Goal: Task Accomplishment & Management: Complete application form

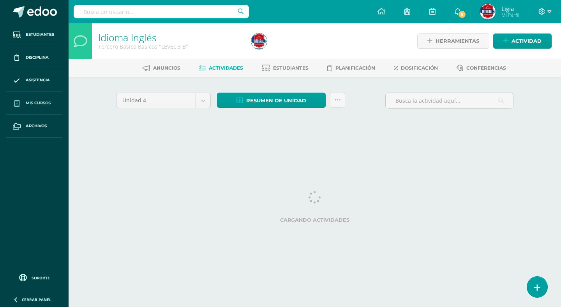
click at [34, 115] on link "Mis cursos" at bounding box center [34, 103] width 56 height 23
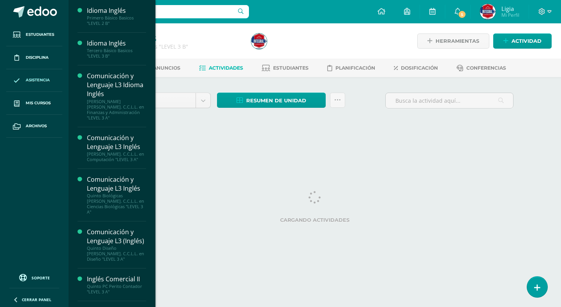
click at [42, 106] on span "Mis cursos" at bounding box center [38, 103] width 25 height 6
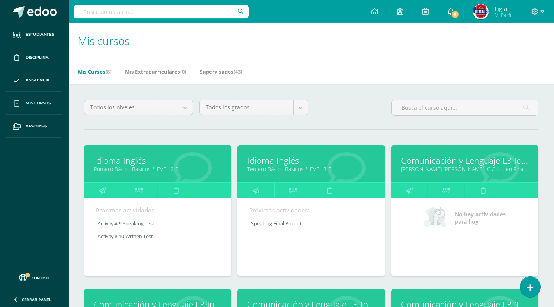
click at [453, 9] on icon at bounding box center [451, 11] width 6 height 7
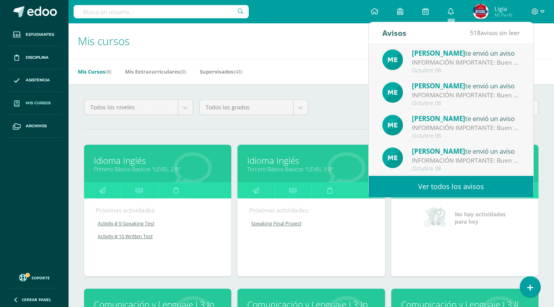
click at [464, 60] on div "INFORMACIÓN IMPORTANTE: Buen día estimado, es un gusto saludarles deseando éxit…" at bounding box center [466, 62] width 108 height 9
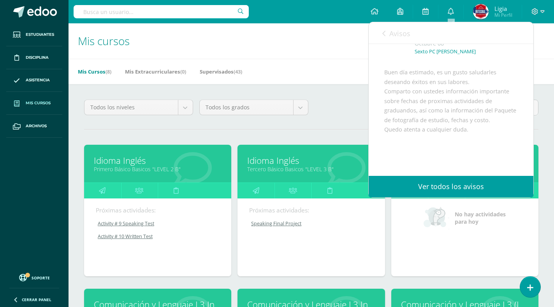
scroll to position [50, 0]
click at [369, 62] on div "Melissa Lainfiesta te envió un aviso: INFORMACIÓN IMPORTANTE Octubre 08 Sexto P…" at bounding box center [451, 132] width 165 height 276
click at [352, 58] on h1 "Mis cursos" at bounding box center [311, 40] width 467 height 35
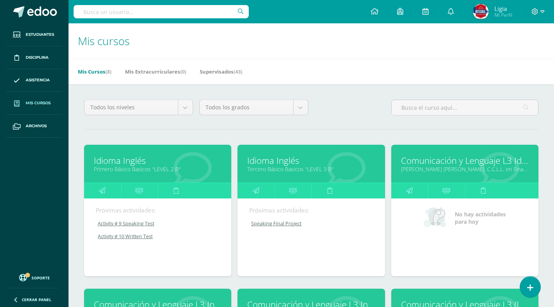
click at [320, 159] on link "Idioma Inglés" at bounding box center [311, 161] width 128 height 12
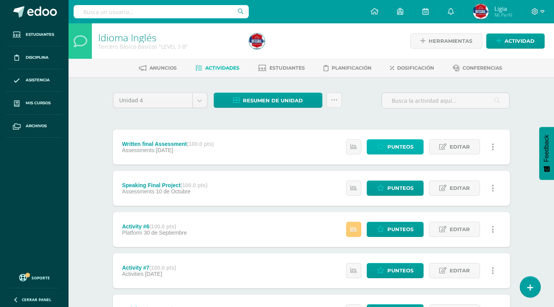
click at [402, 146] on span "Punteos" at bounding box center [401, 147] width 26 height 14
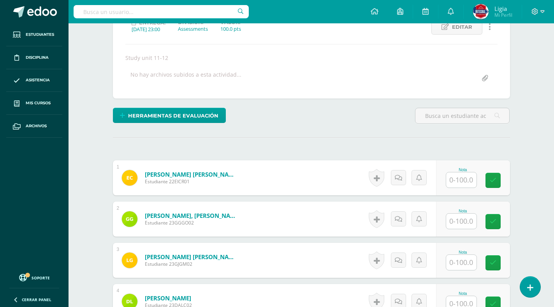
scroll to position [118, 0]
click at [463, 182] on input "text" at bounding box center [461, 179] width 30 height 15
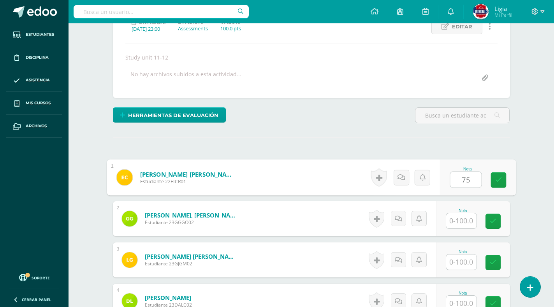
type input "75"
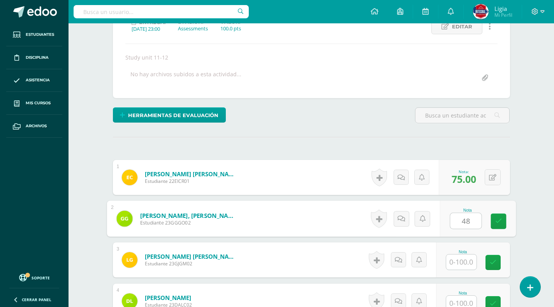
type input "48"
type input "+"
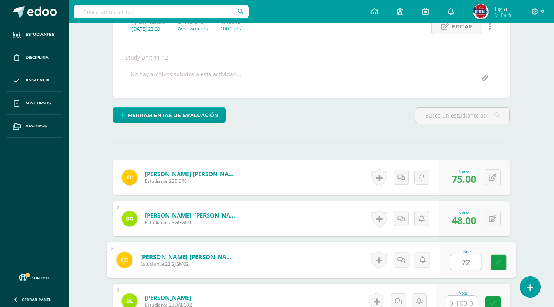
type input "72"
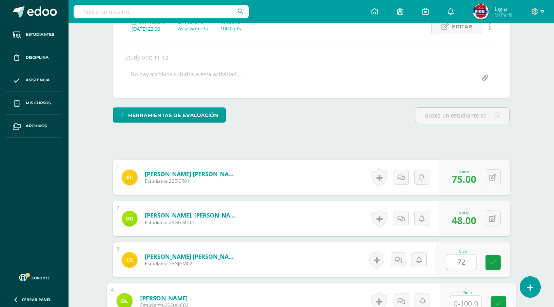
scroll to position [122, 0]
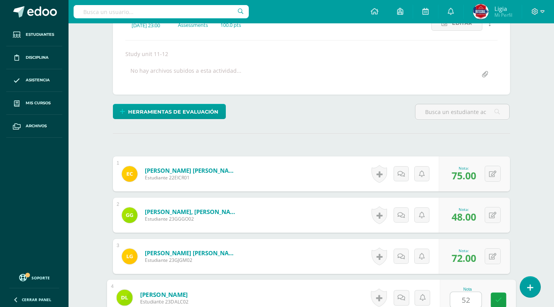
type input "52"
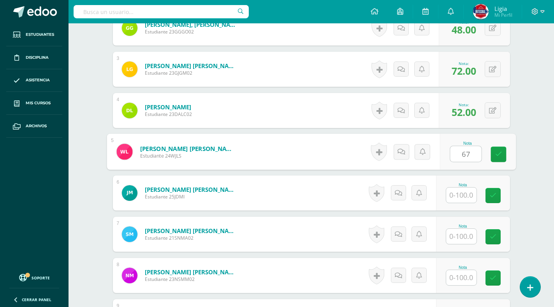
type input "67"
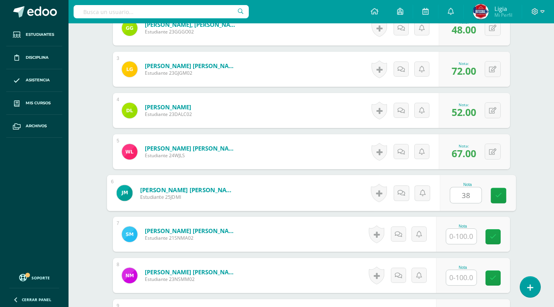
type input "38"
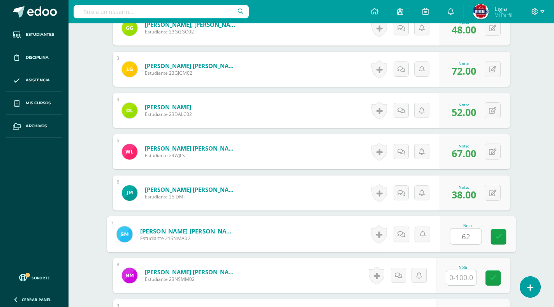
type input "62"
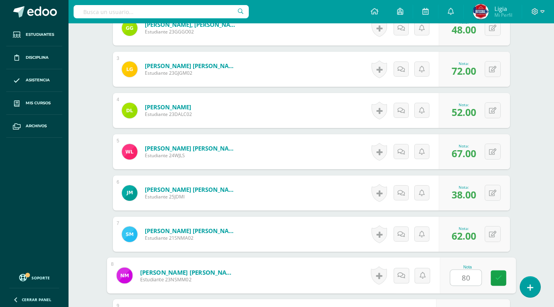
type input "80"
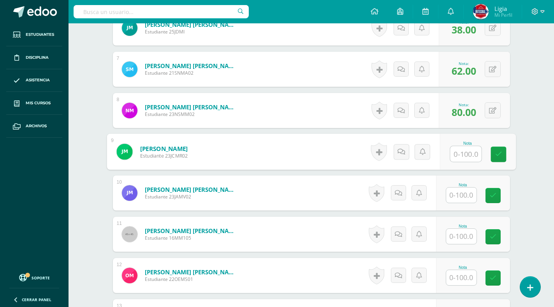
click at [464, 189] on input "text" at bounding box center [461, 195] width 30 height 15
drag, startPoint x: 458, startPoint y: 141, endPoint x: 456, endPoint y: 147, distance: 6.2
click at [459, 143] on div "Nota" at bounding box center [463, 144] width 34 height 4
click at [454, 152] on input "text" at bounding box center [461, 153] width 30 height 15
type input "39"
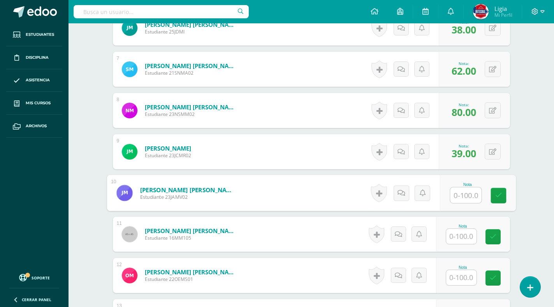
click at [468, 236] on input "text" at bounding box center [461, 236] width 30 height 15
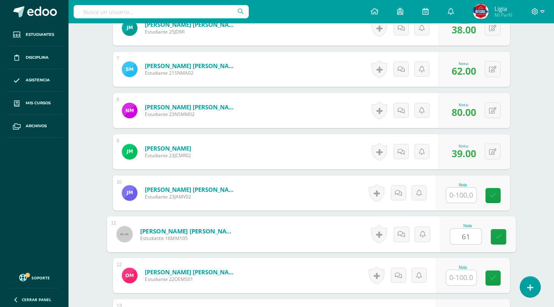
type input "61"
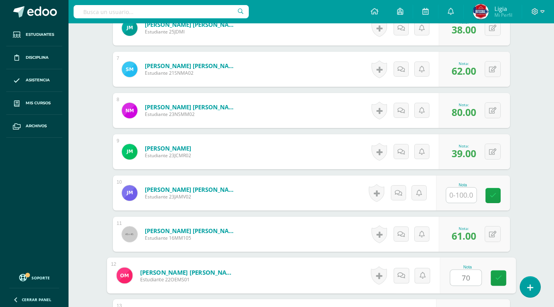
type input "70"
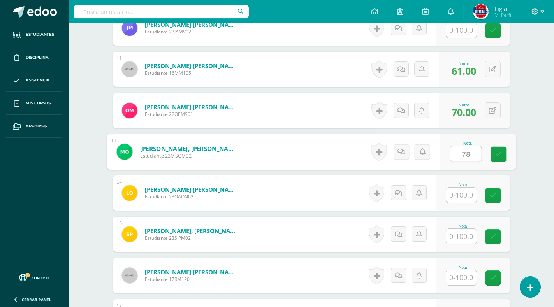
type input "78"
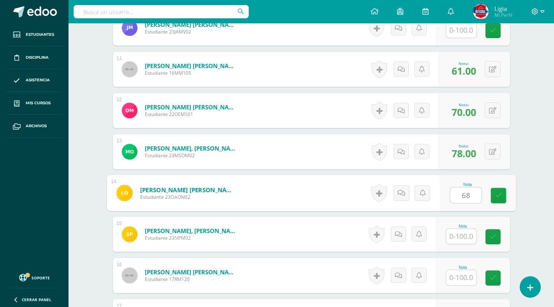
type input "68"
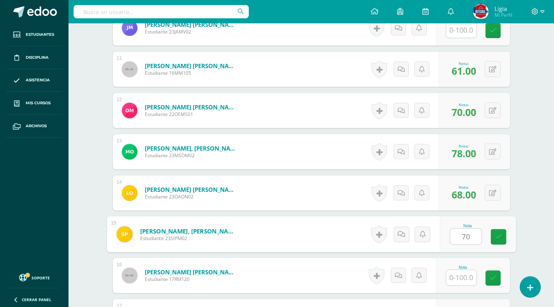
type input "70"
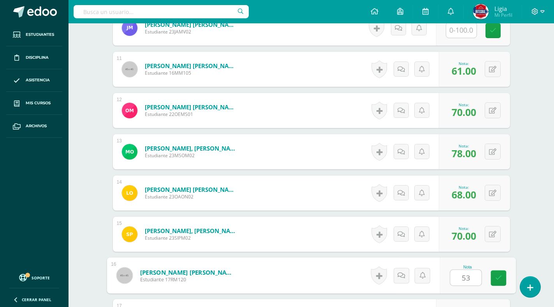
type input "53"
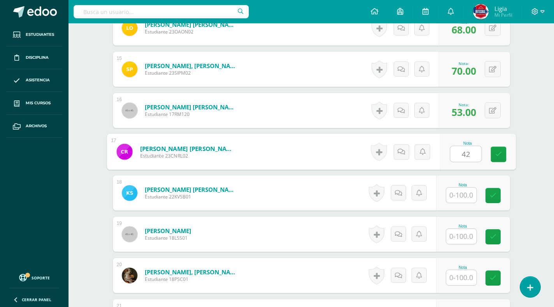
type input "42"
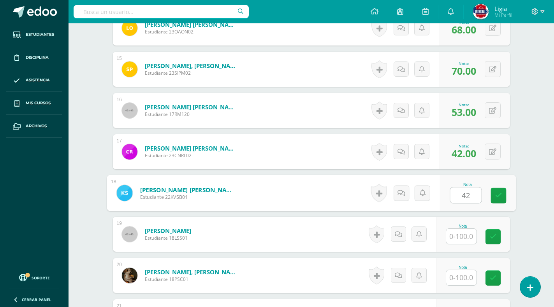
type input "42"
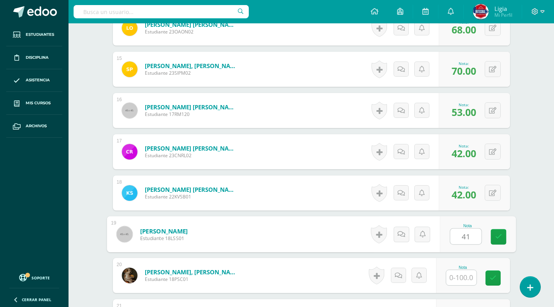
type input "41"
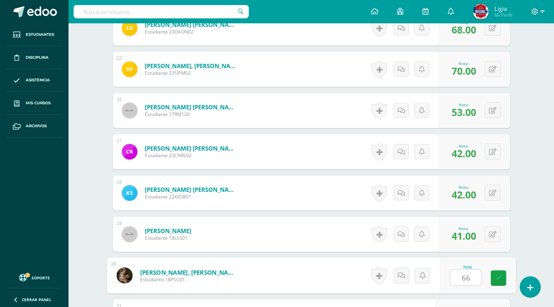
type input "66"
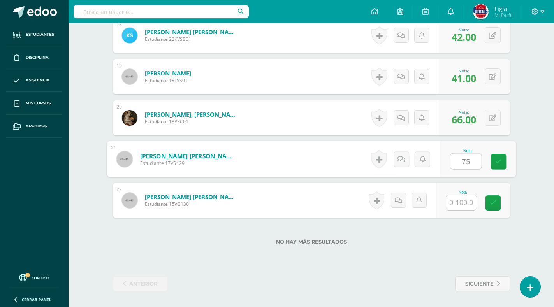
type input "75"
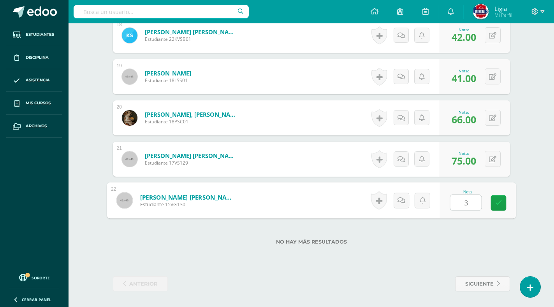
type input "31"
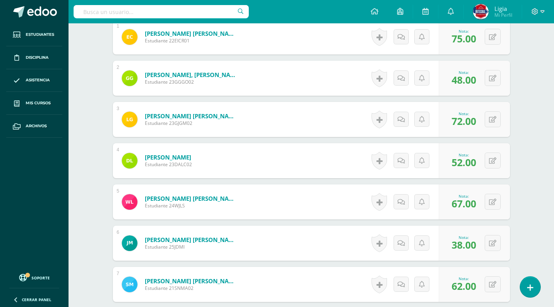
scroll to position [0, 0]
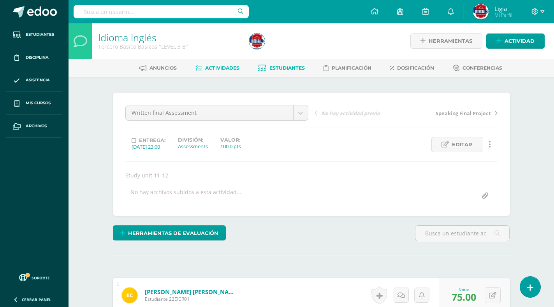
click at [284, 66] on span "Estudiantes" at bounding box center [287, 68] width 35 height 6
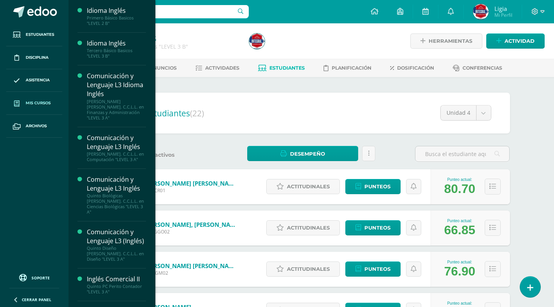
click at [43, 104] on span "Mis cursos" at bounding box center [38, 103] width 25 height 6
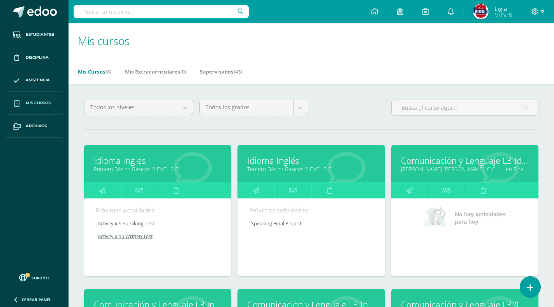
click at [139, 173] on link "Primero Básico Basicos "LEVEL 2 B"" at bounding box center [158, 169] width 128 height 7
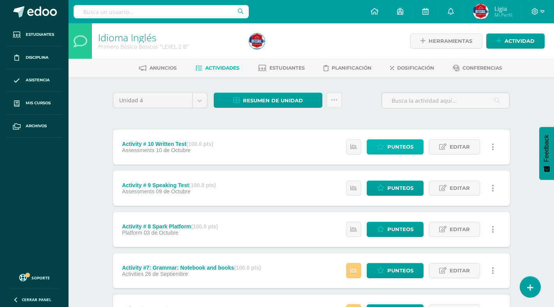
click at [391, 148] on span "Punteos" at bounding box center [401, 147] width 26 height 14
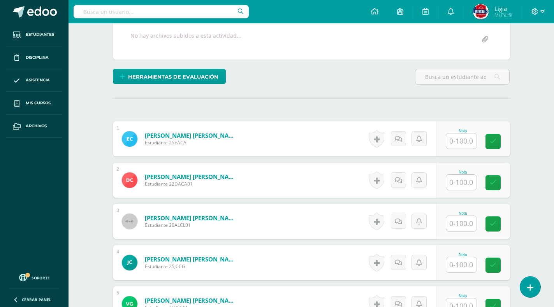
scroll to position [157, 0]
click at [468, 147] on input "text" at bounding box center [461, 140] width 30 height 15
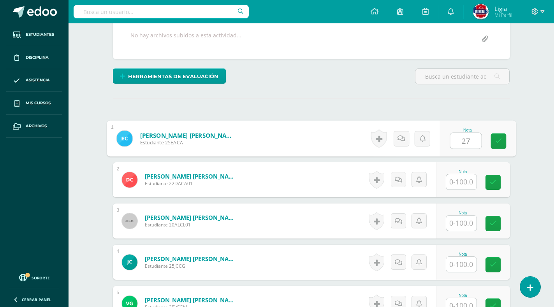
type input "27"
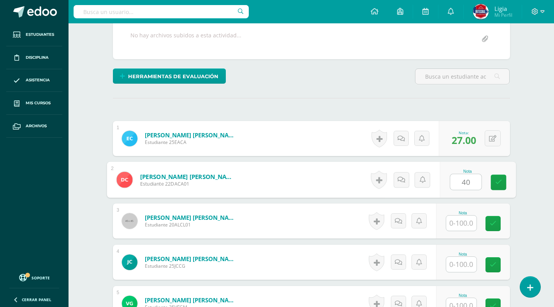
type input "40"
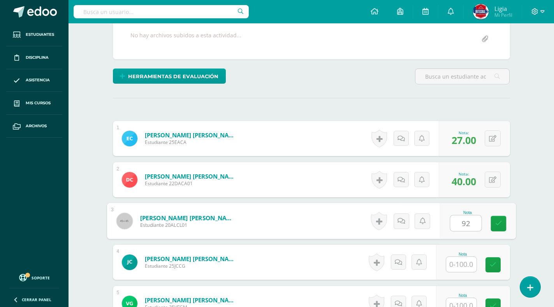
type input "92"
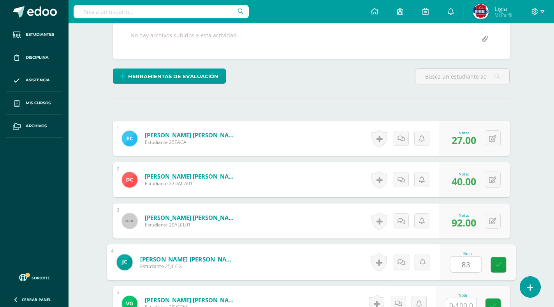
type input "83"
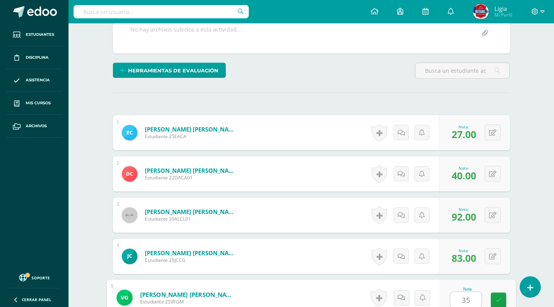
type input "35"
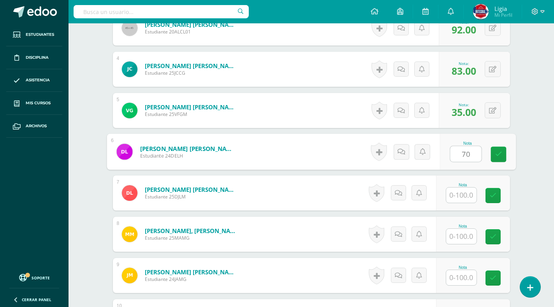
type input "70"
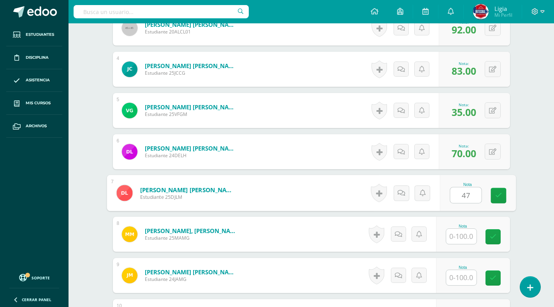
type input "47"
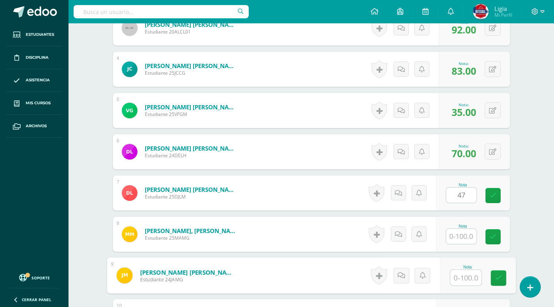
click at [458, 275] on input "text" at bounding box center [465, 278] width 31 height 16
type input "42"
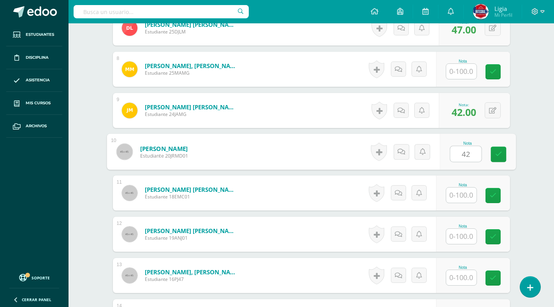
type input "42"
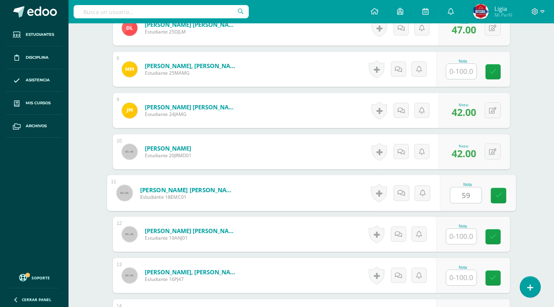
type input "59"
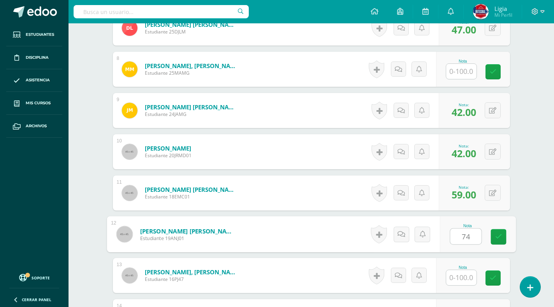
type input "74"
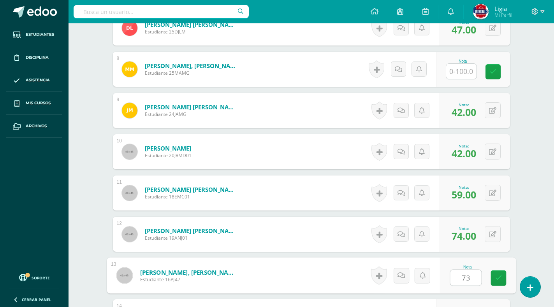
type input "73"
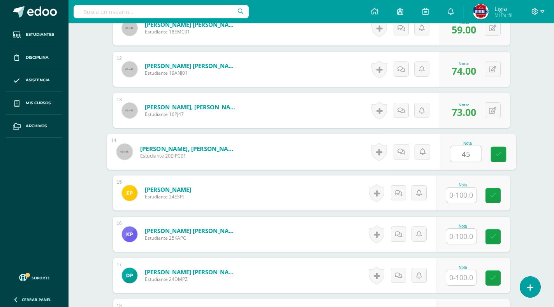
type input "45"
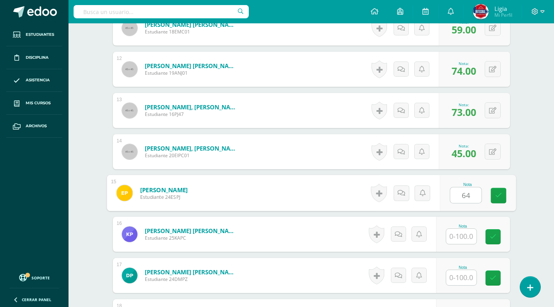
type input "64"
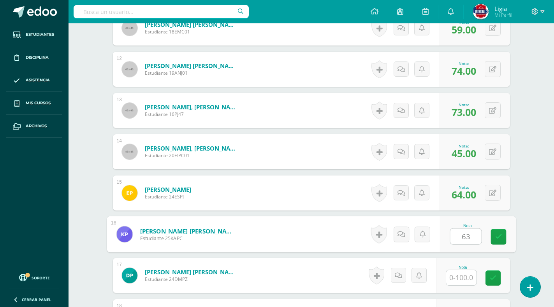
type input "63"
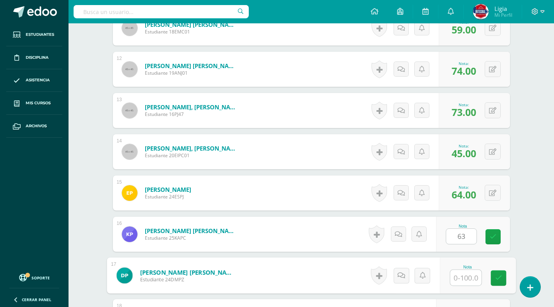
type input "7"
type input "83"
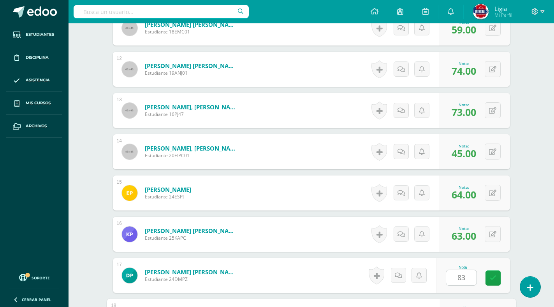
scroll to position [846, 0]
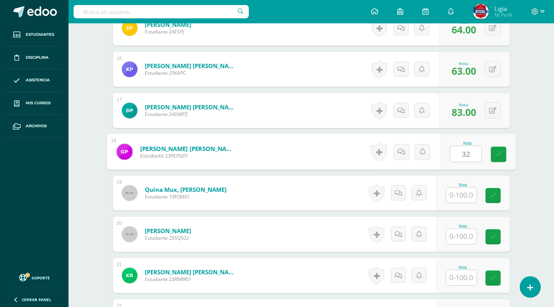
type input "32"
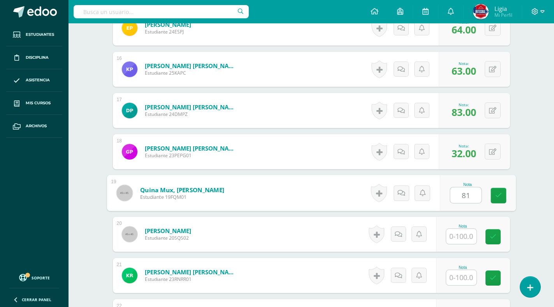
type input "81"
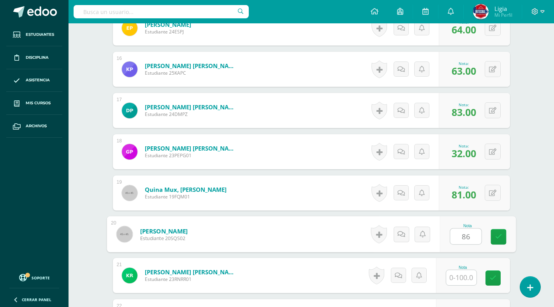
type input "86"
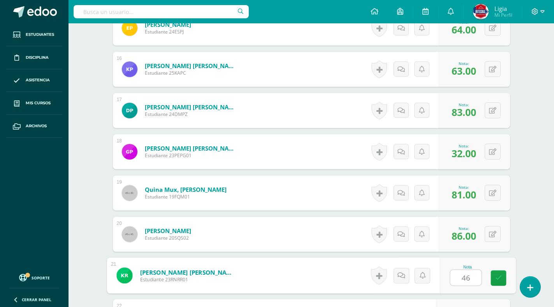
type input "46"
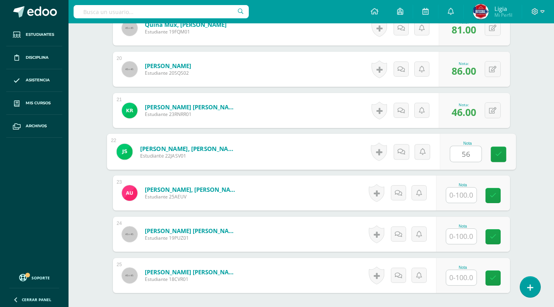
type input "56"
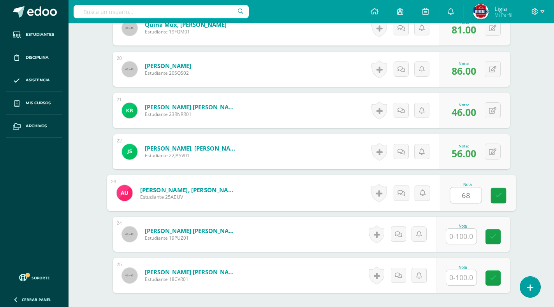
type input "68"
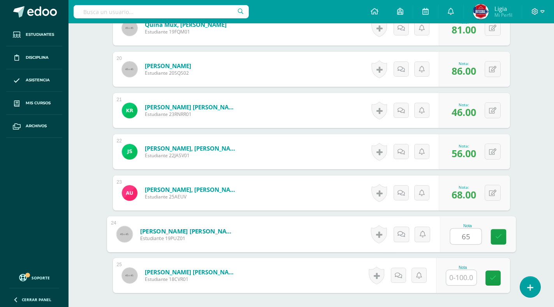
type input "65"
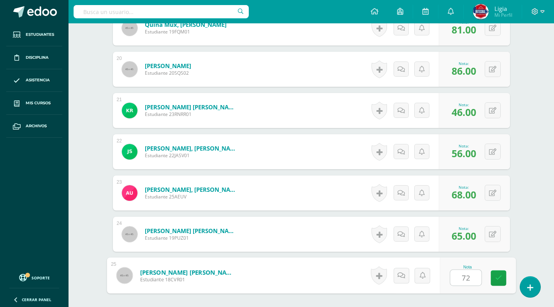
type input "72"
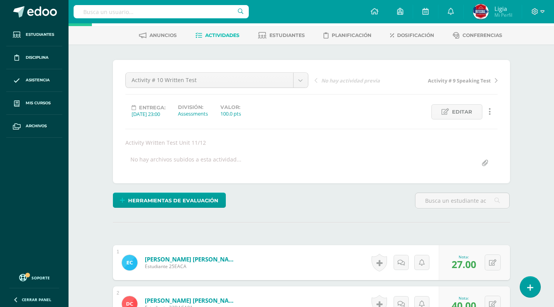
scroll to position [0, 0]
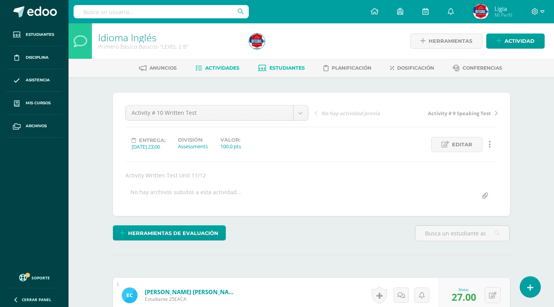
click at [272, 70] on span "Estudiantes" at bounding box center [287, 68] width 35 height 6
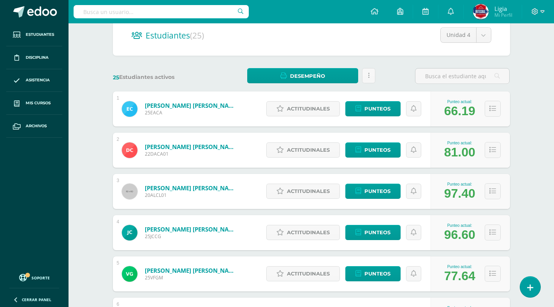
scroll to position [234, 0]
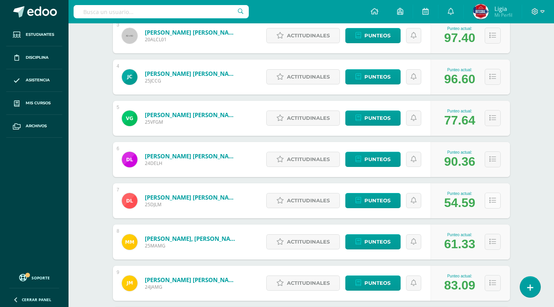
click at [489, 200] on button at bounding box center [493, 201] width 16 height 16
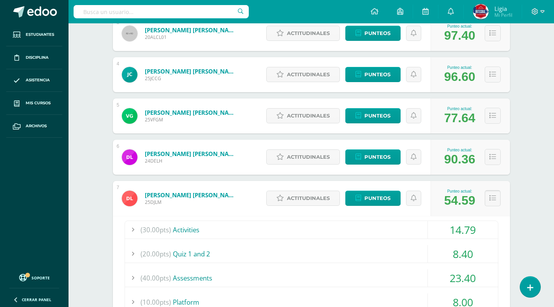
scroll to position [312, 0]
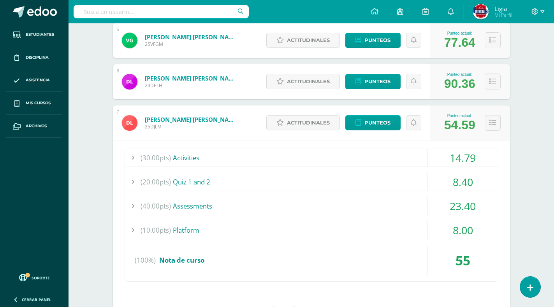
click at [175, 207] on div "(40.00pts) Assessments" at bounding box center [311, 207] width 373 height 18
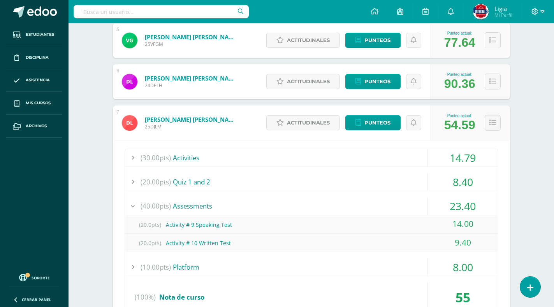
click at [175, 207] on div "(40.00pts) Assessments" at bounding box center [311, 207] width 373 height 18
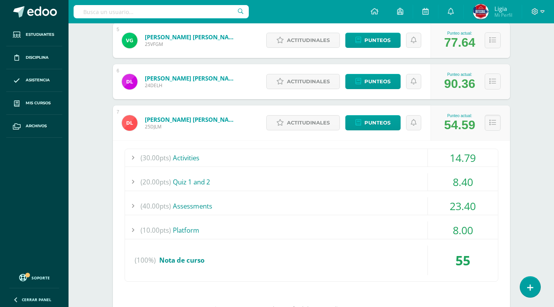
click at [178, 179] on div "(20.00pts) Quiz 1 and 2" at bounding box center [311, 182] width 373 height 18
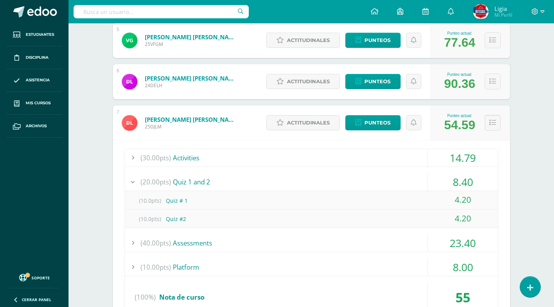
click at [178, 179] on div "(20.00pts) Quiz 1 and 2" at bounding box center [311, 182] width 373 height 18
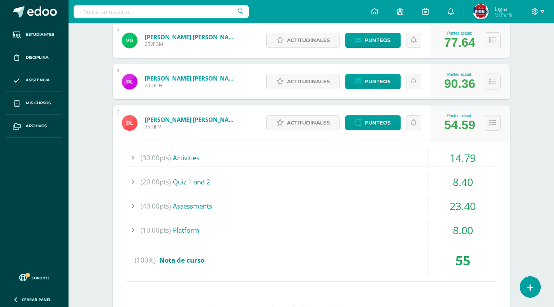
click at [181, 159] on div "(30.00pts) Activities" at bounding box center [311, 158] width 373 height 18
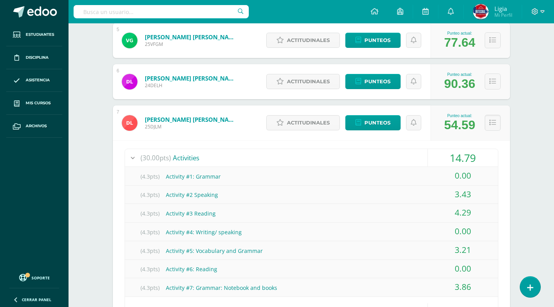
click at [181, 159] on div "(30.00pts) Activities" at bounding box center [311, 158] width 373 height 18
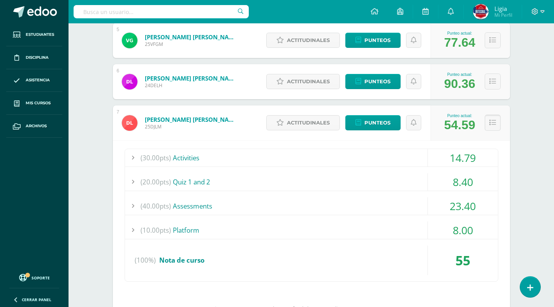
click at [491, 124] on icon at bounding box center [493, 123] width 7 height 7
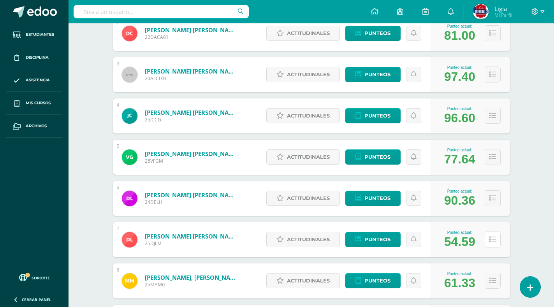
scroll to position [0, 0]
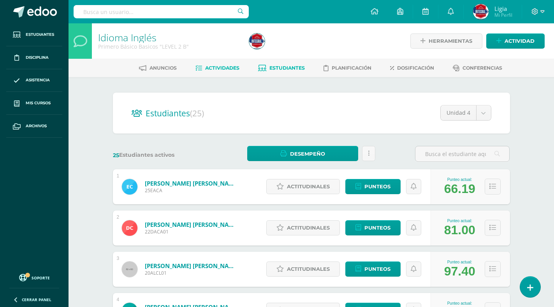
click at [237, 64] on link "Actividades" at bounding box center [218, 68] width 44 height 12
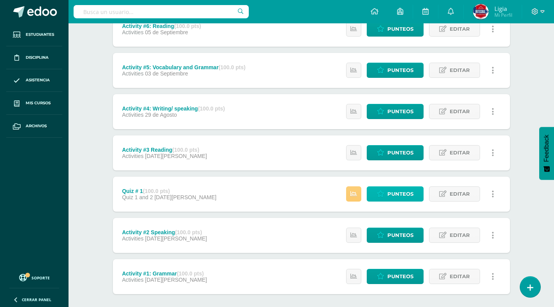
scroll to position [364, 0]
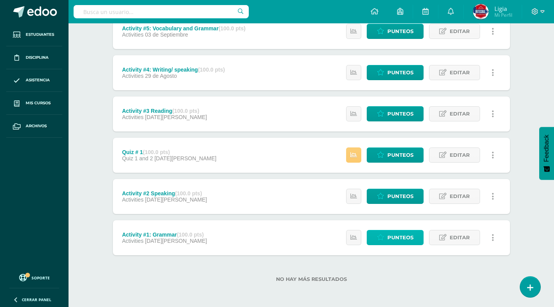
click at [386, 238] on link "Punteos" at bounding box center [395, 237] width 57 height 15
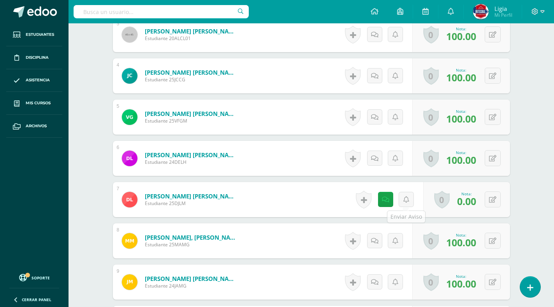
scroll to position [351, 0]
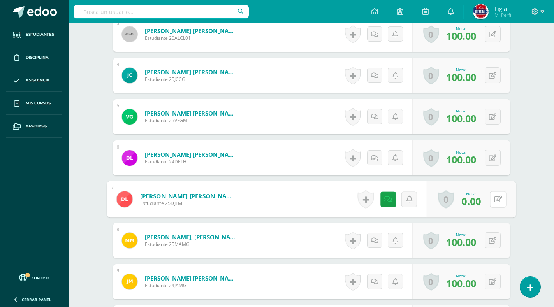
drag, startPoint x: 491, startPoint y: 200, endPoint x: 486, endPoint y: 196, distance: 6.1
click at [490, 199] on button at bounding box center [498, 199] width 16 height 16
type input "50"
click at [478, 203] on icon at bounding box center [477, 201] width 7 height 7
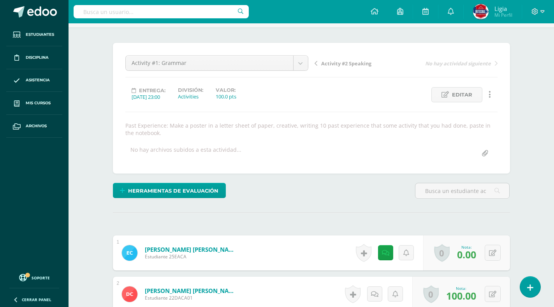
scroll to position [0, 0]
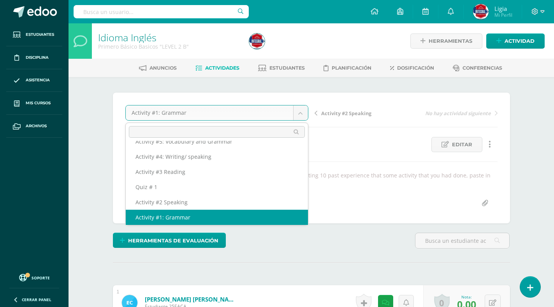
scroll to position [94, 0]
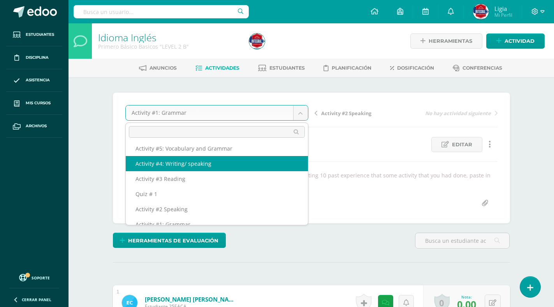
select select "/dashboard/teacher/grade-activity/190973/"
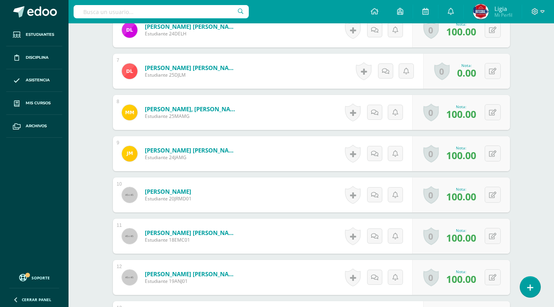
scroll to position [466, 0]
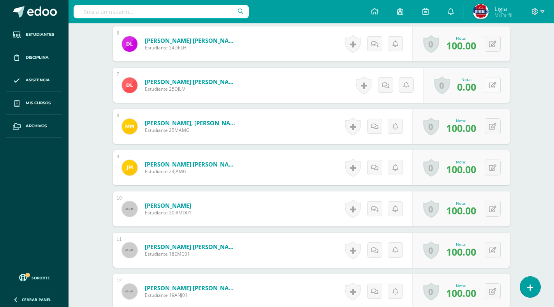
click at [492, 82] on icon at bounding box center [492, 85] width 7 height 7
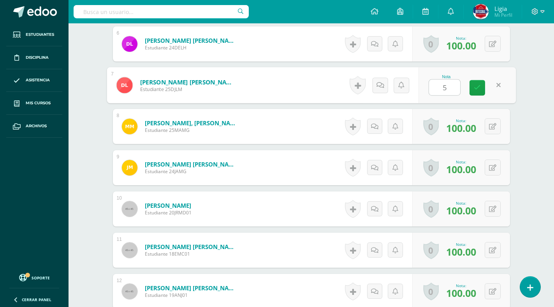
type input "50"
click at [477, 88] on icon at bounding box center [477, 88] width 7 height 7
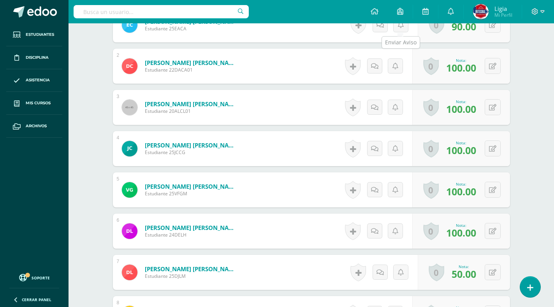
scroll to position [0, 0]
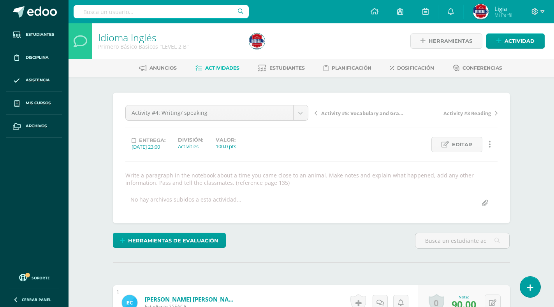
click at [283, 63] on link "Estudiantes" at bounding box center [281, 68] width 47 height 12
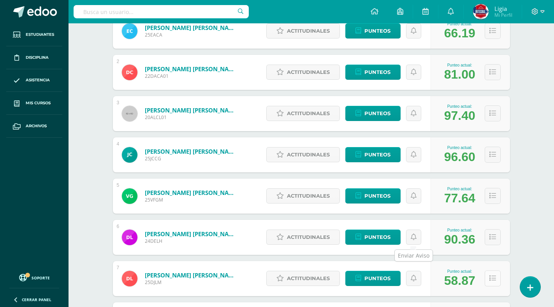
scroll to position [195, 0]
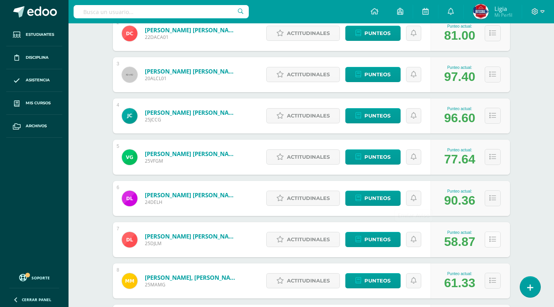
click at [494, 240] on icon at bounding box center [493, 239] width 7 height 7
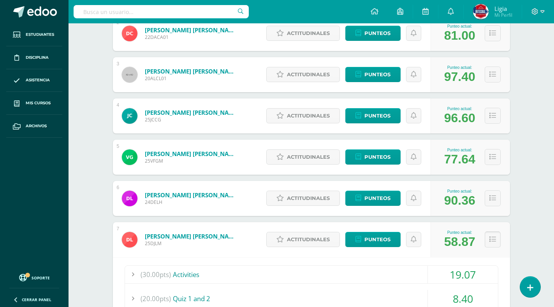
click at [494, 239] on icon at bounding box center [493, 239] width 7 height 7
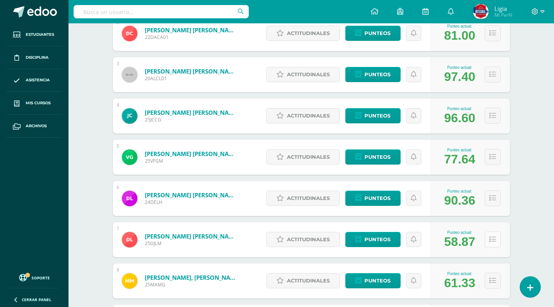
click at [496, 238] on button at bounding box center [493, 240] width 16 height 16
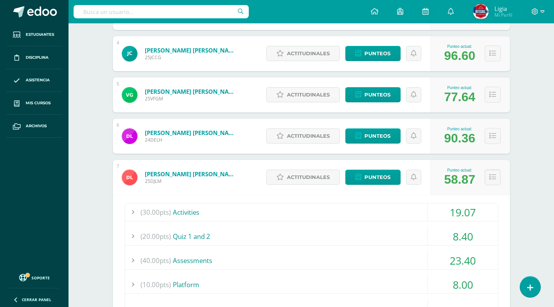
scroll to position [312, 0]
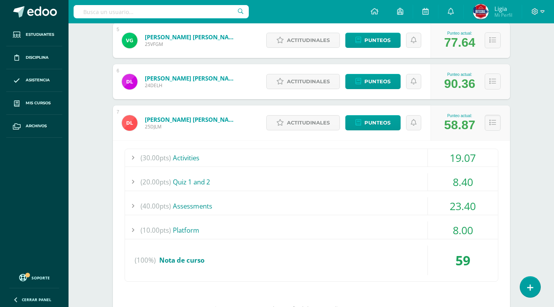
click at [171, 205] on div "(40.00pts) Assessments" at bounding box center [311, 207] width 373 height 18
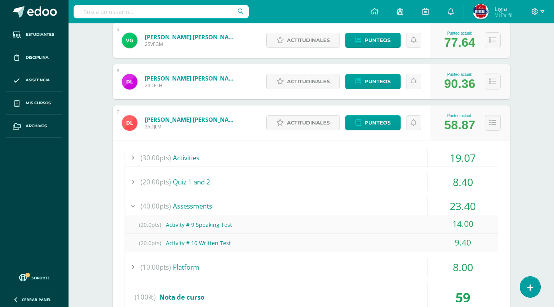
click at [171, 205] on div "(40.00pts) Assessments" at bounding box center [311, 207] width 373 height 18
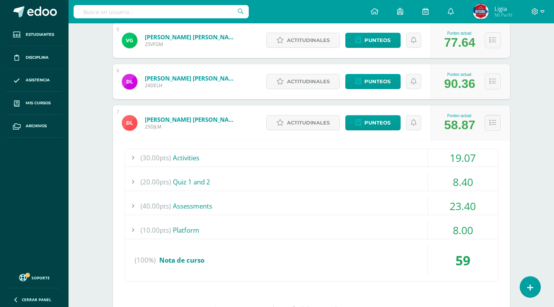
click at [183, 182] on div "(20.00pts) Quiz 1 and 2" at bounding box center [311, 182] width 373 height 18
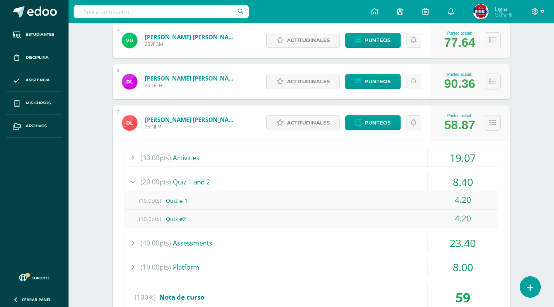
click at [183, 182] on div "(20.00pts) Quiz 1 and 2" at bounding box center [311, 182] width 373 height 18
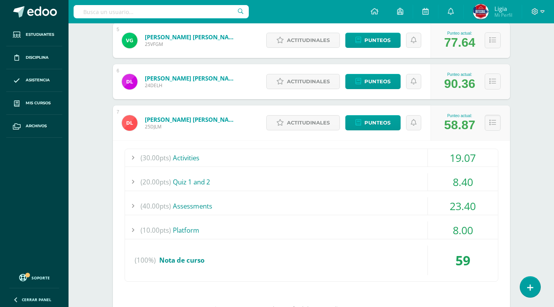
click at [189, 159] on div "(30.00pts) Activities" at bounding box center [311, 158] width 373 height 18
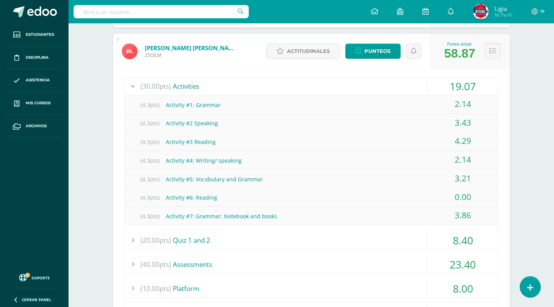
scroll to position [429, 0]
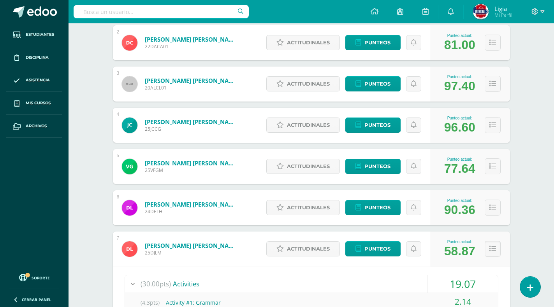
scroll to position [234, 0]
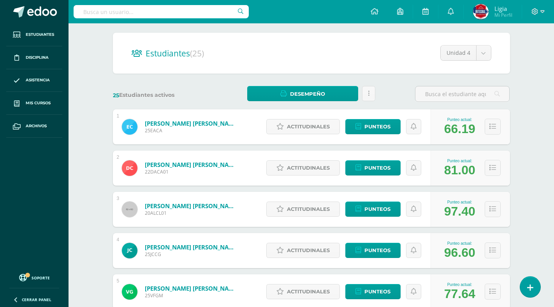
scroll to position [0, 0]
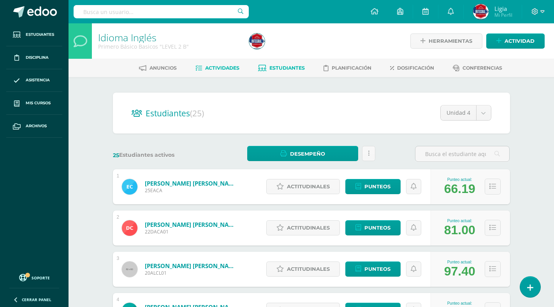
click at [207, 67] on span "Actividades" at bounding box center [222, 68] width 34 height 6
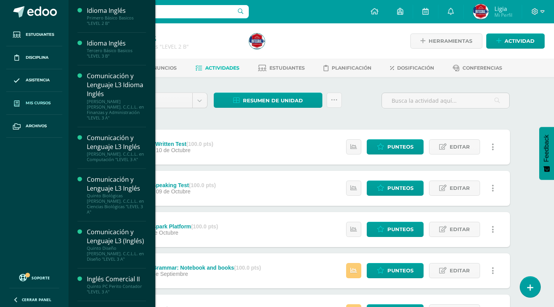
click at [39, 105] on span "Mis cursos" at bounding box center [38, 103] width 25 height 6
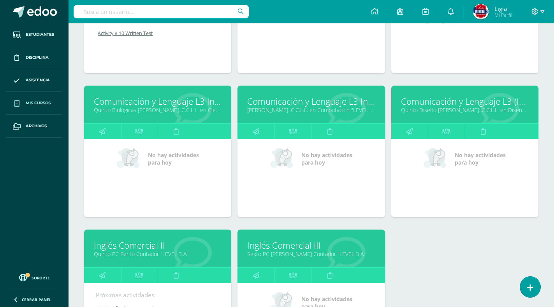
scroll to position [273, 0]
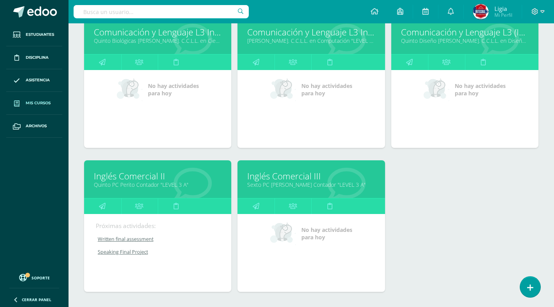
click at [151, 187] on link "Quinto PC Perito Contador "LEVEL 3 A"" at bounding box center [158, 184] width 128 height 7
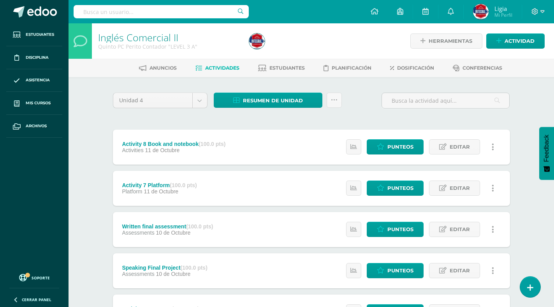
scroll to position [39, 0]
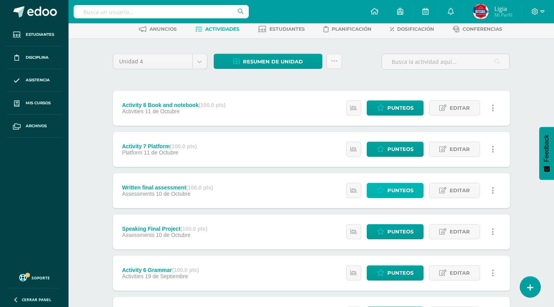
click at [406, 189] on span "Punteos" at bounding box center [401, 191] width 26 height 14
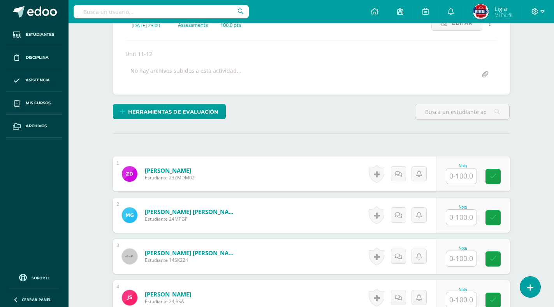
scroll to position [146, 0]
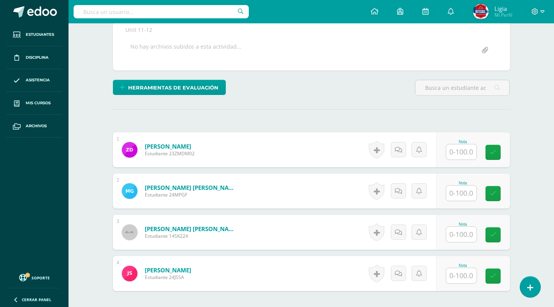
click at [462, 157] on input "text" at bounding box center [461, 152] width 30 height 15
type input "84"
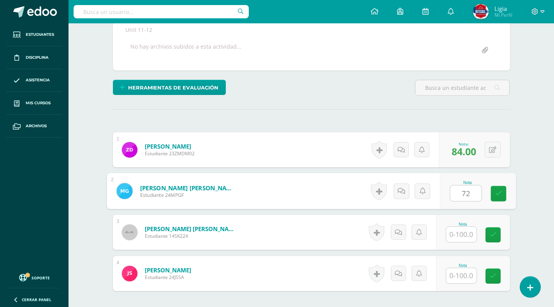
type input "72"
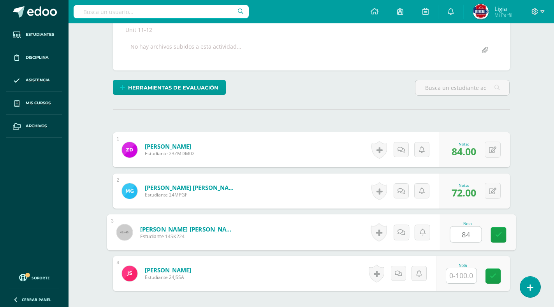
type input "84"
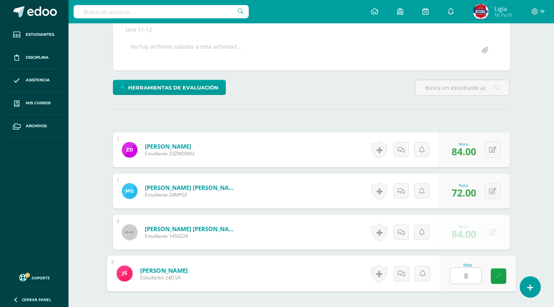
type input "84"
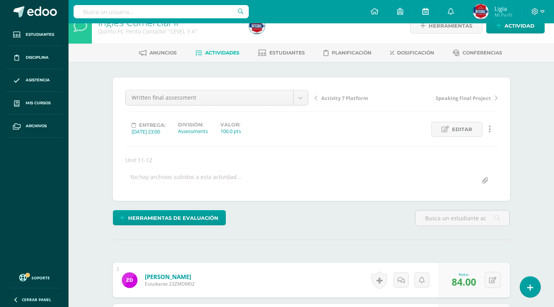
scroll to position [0, 0]
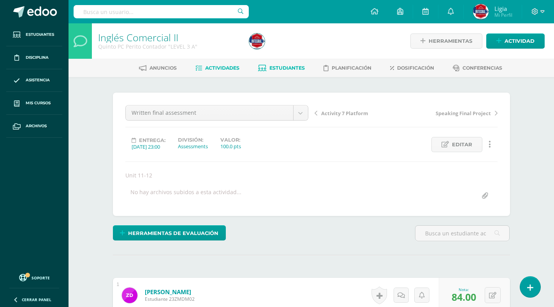
click at [280, 67] on span "Estudiantes" at bounding box center [287, 68] width 35 height 6
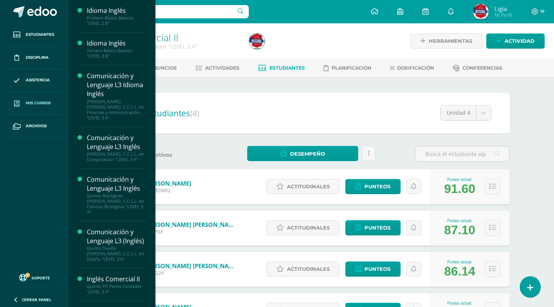
click at [39, 101] on span "Mis cursos" at bounding box center [38, 103] width 25 height 6
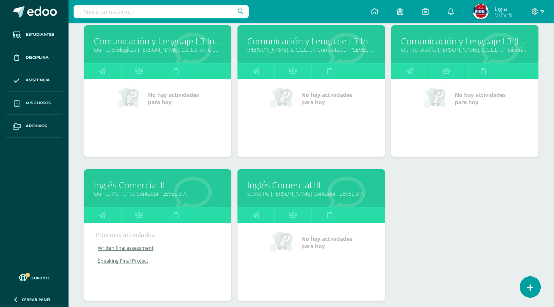
scroll to position [269, 0]
